Goal: Information Seeking & Learning: Learn about a topic

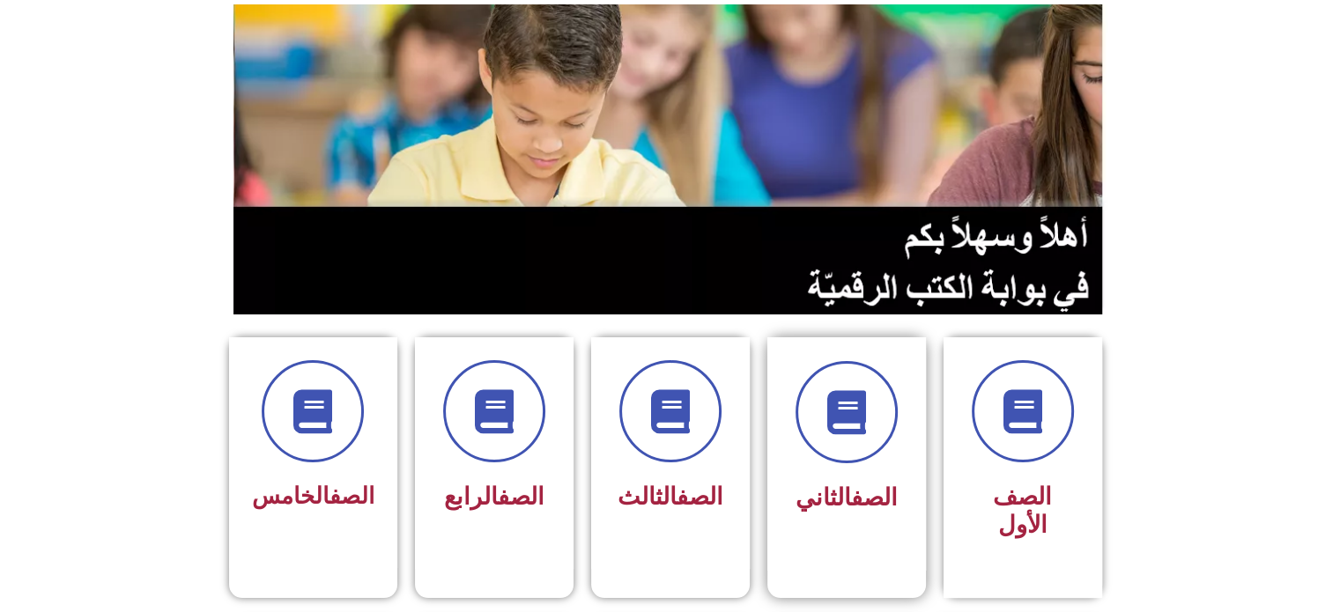
scroll to position [352, 0]
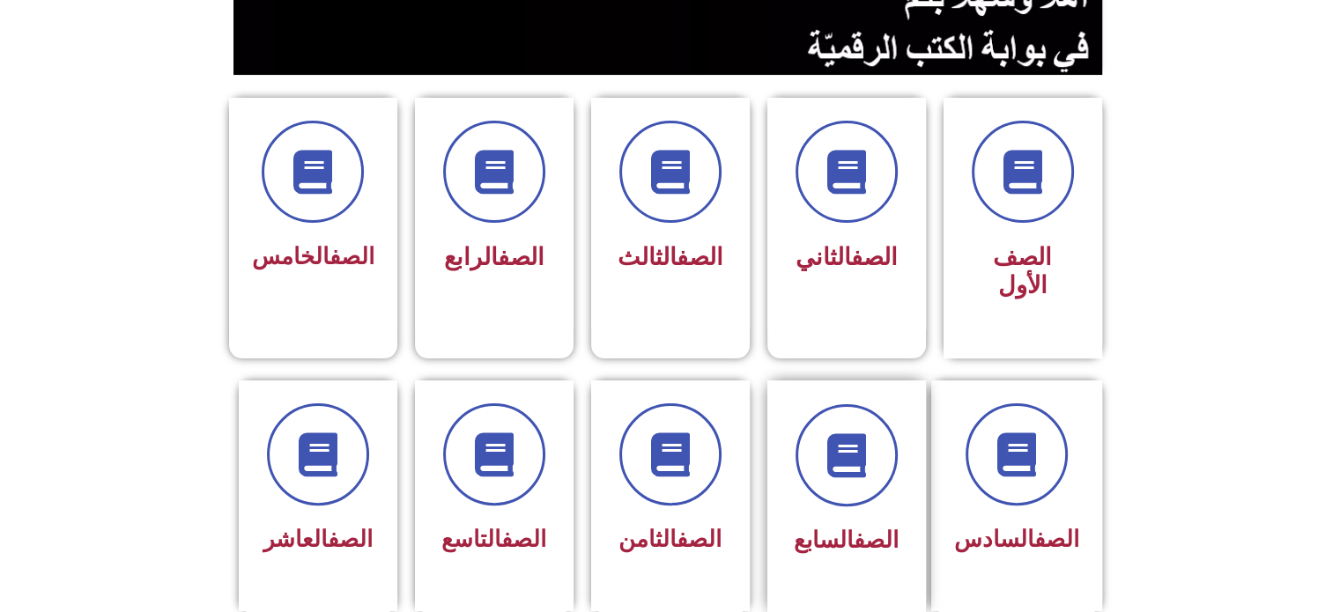
click at [880, 520] on div "الصف السابع" at bounding box center [846, 541] width 111 height 43
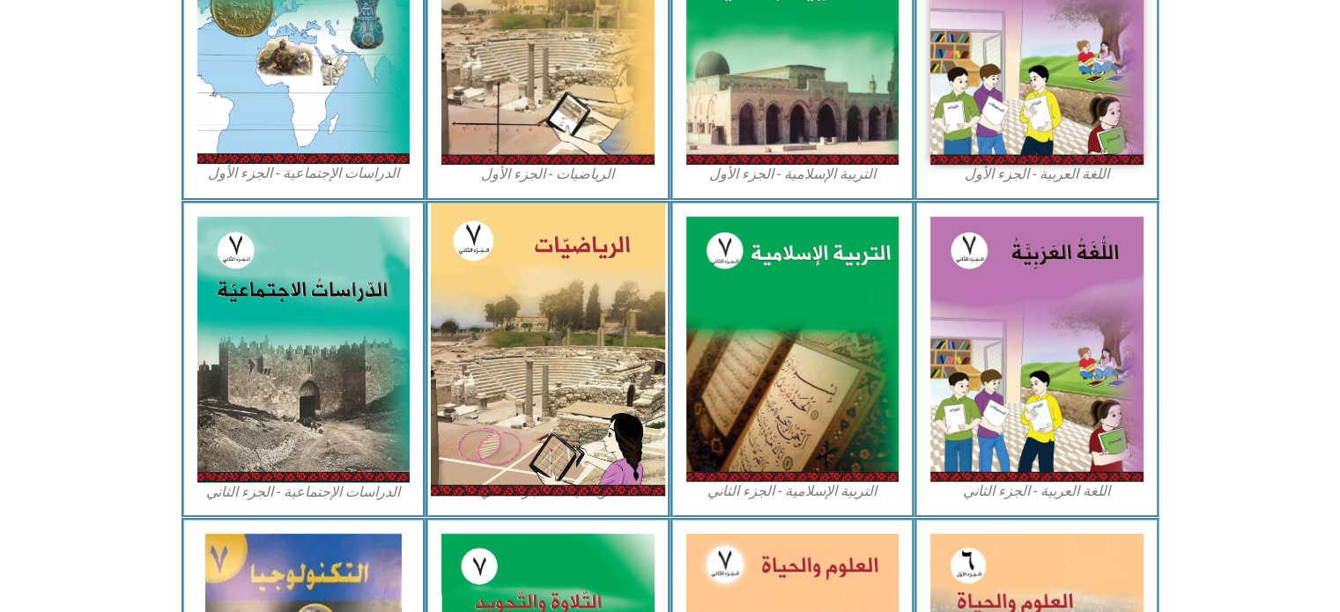
scroll to position [705, 0]
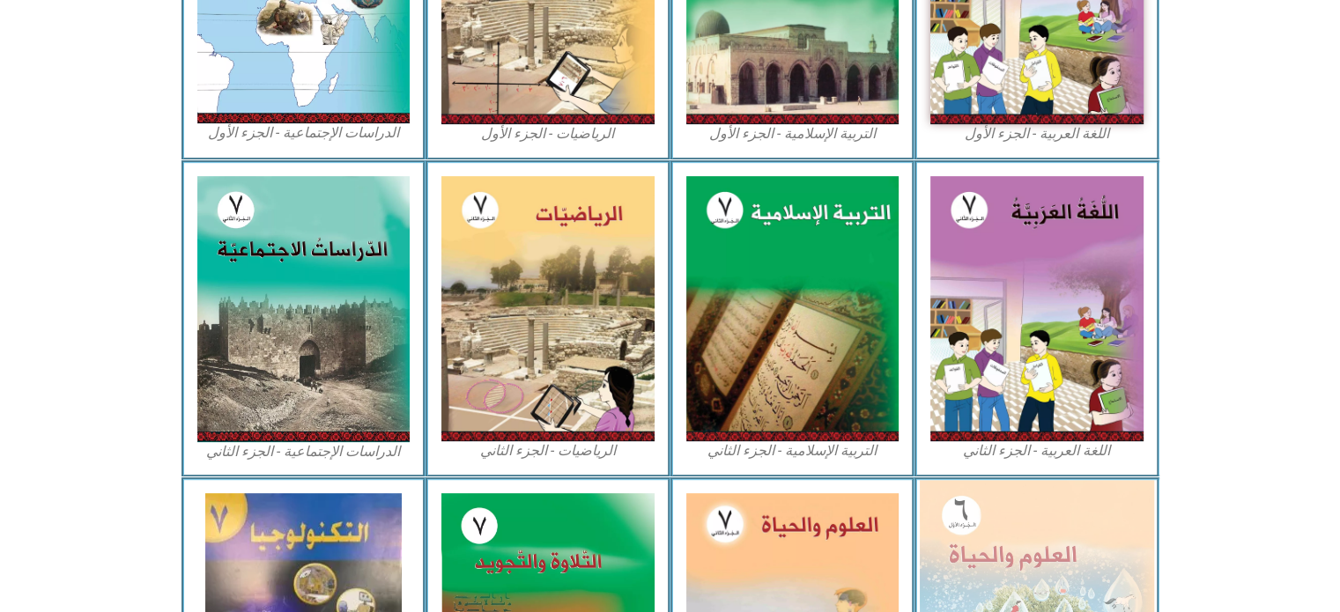
click at [1053, 517] on img at bounding box center [1037, 622] width 234 height 285
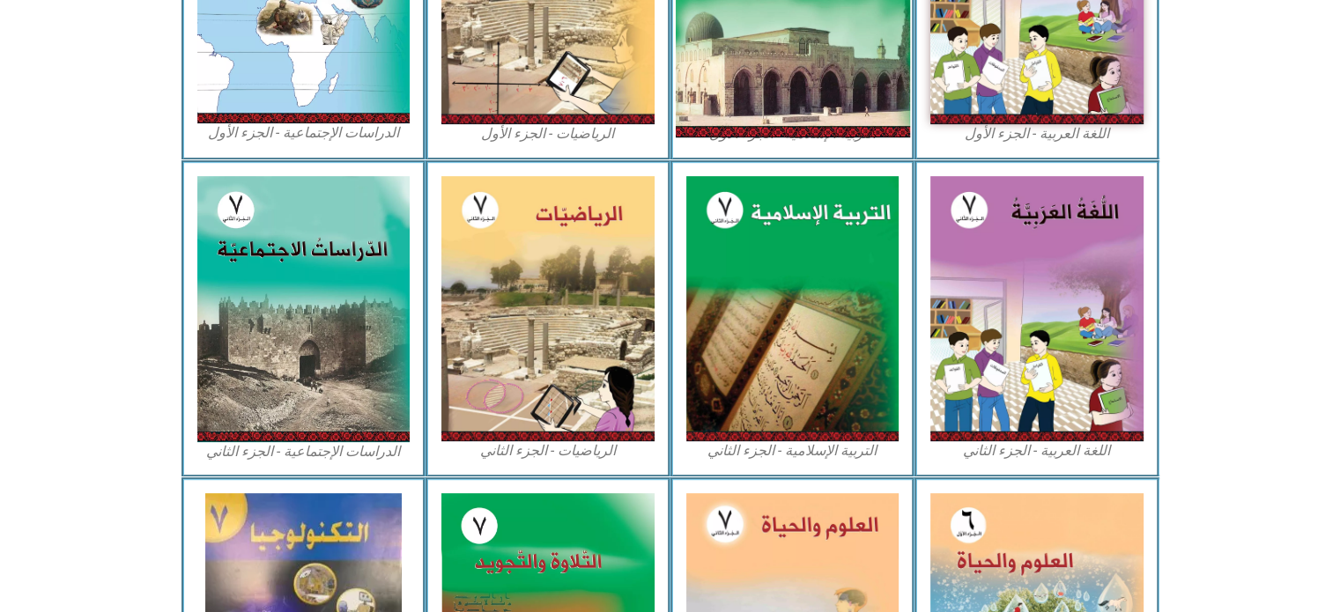
scroll to position [959, 0]
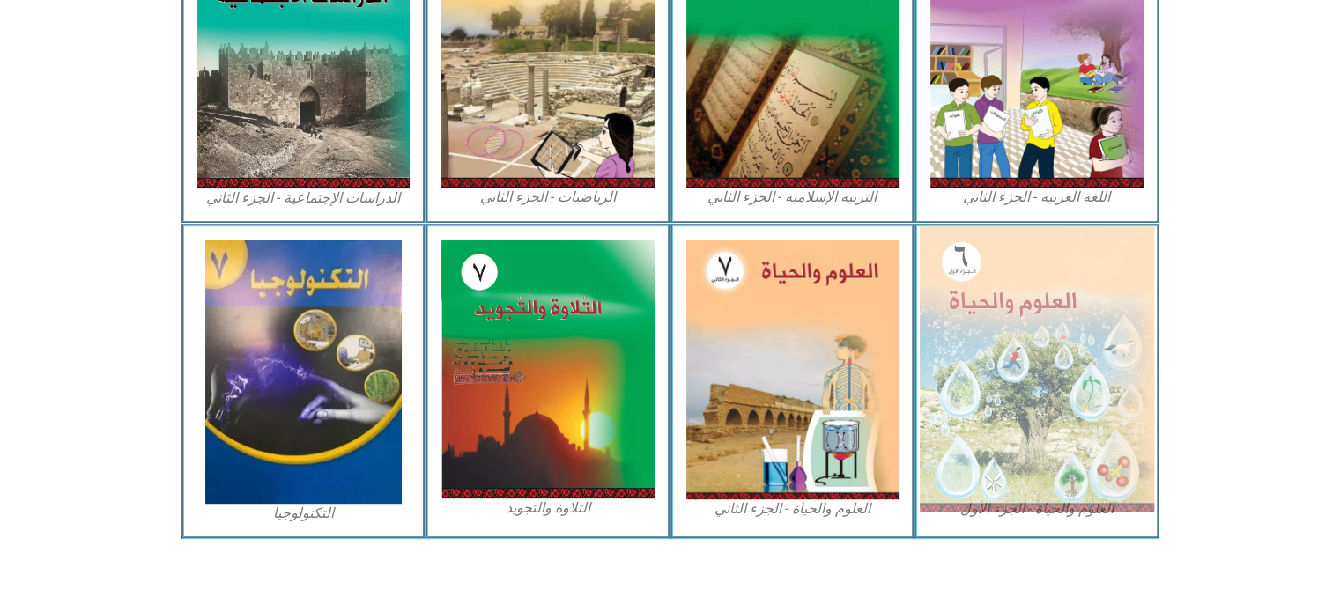
click at [997, 302] on img at bounding box center [1037, 368] width 234 height 285
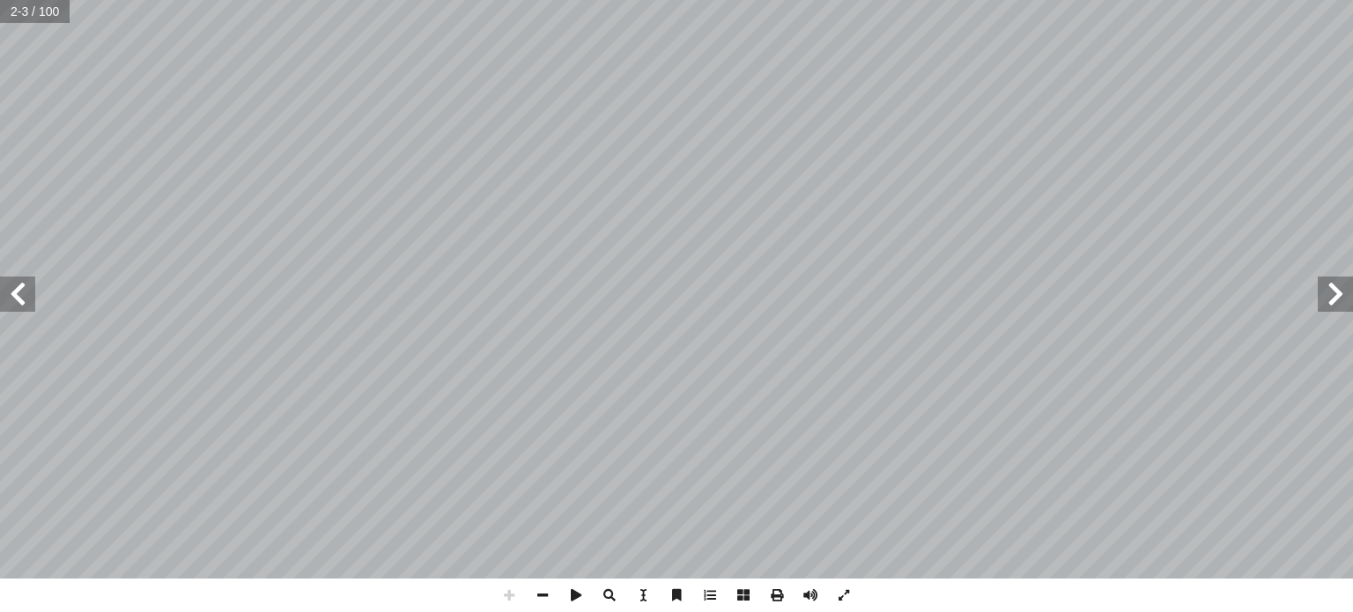
click at [18, 296] on span at bounding box center [17, 294] width 35 height 35
click at [15, 295] on span at bounding box center [17, 294] width 35 height 35
click at [12, 293] on span at bounding box center [17, 294] width 35 height 35
click at [12, 279] on span at bounding box center [17, 294] width 35 height 35
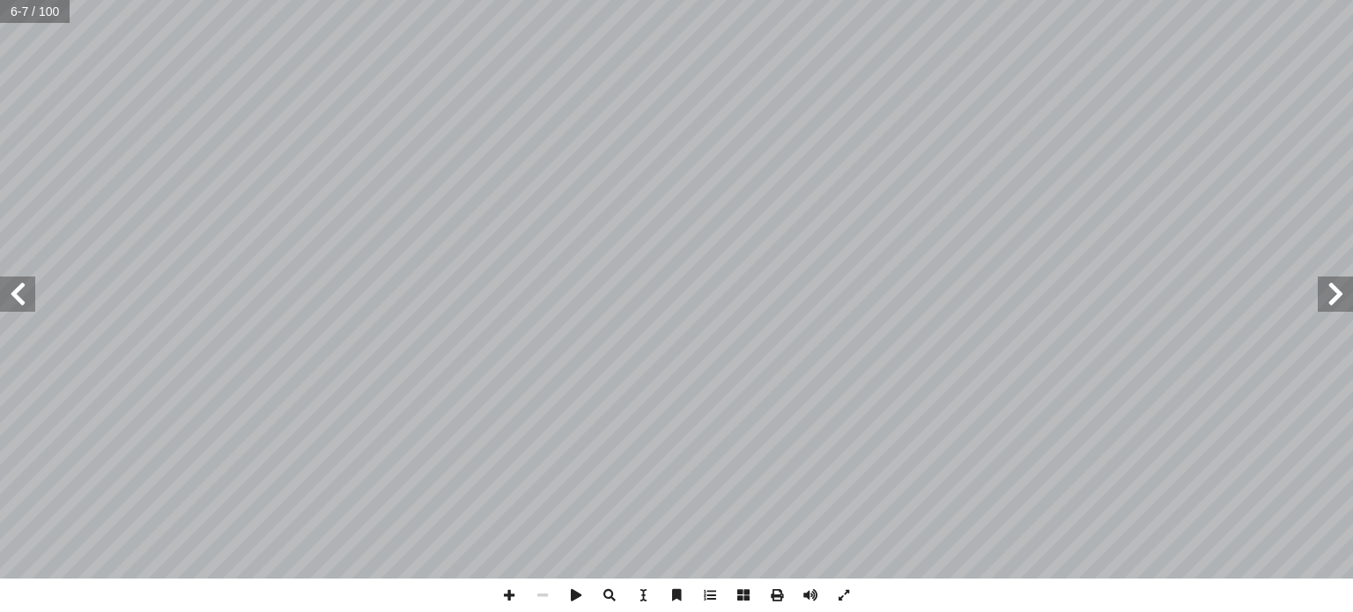
click at [12, 279] on span at bounding box center [17, 294] width 35 height 35
